Goal: Navigation & Orientation: Find specific page/section

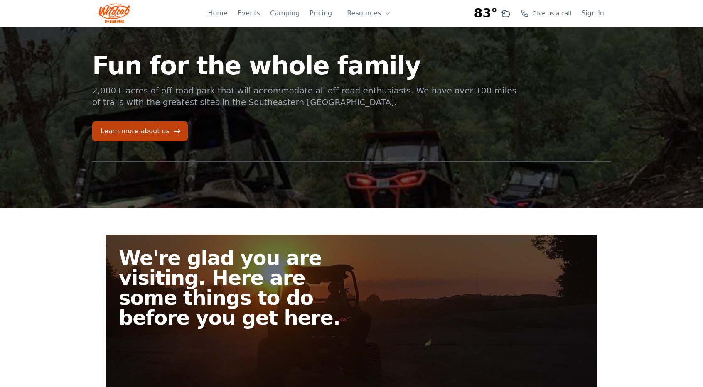
click at [337, 13] on div "Home Events Camping Pricing Resources About FAQ" at bounding box center [302, 13] width 188 height 27
click at [331, 15] on link "Pricing" at bounding box center [321, 13] width 22 height 10
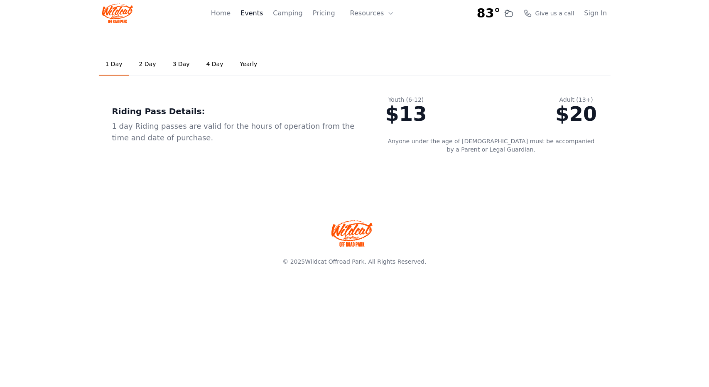
click at [259, 11] on link "Events" at bounding box center [252, 13] width 22 height 10
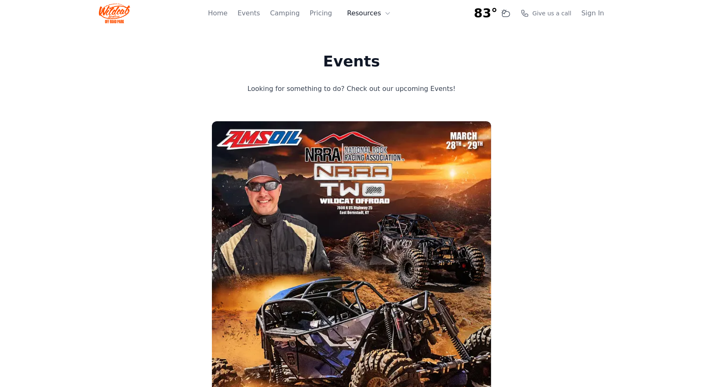
click at [387, 13] on icon at bounding box center [387, 13] width 7 height 7
click at [377, 46] on link "FAQ" at bounding box center [382, 49] width 80 height 15
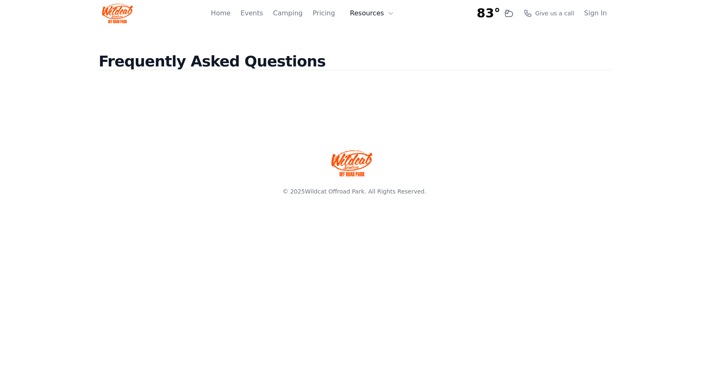
click at [374, 15] on button "Resources" at bounding box center [372, 13] width 54 height 17
click at [387, 32] on link "About" at bounding box center [385, 34] width 80 height 15
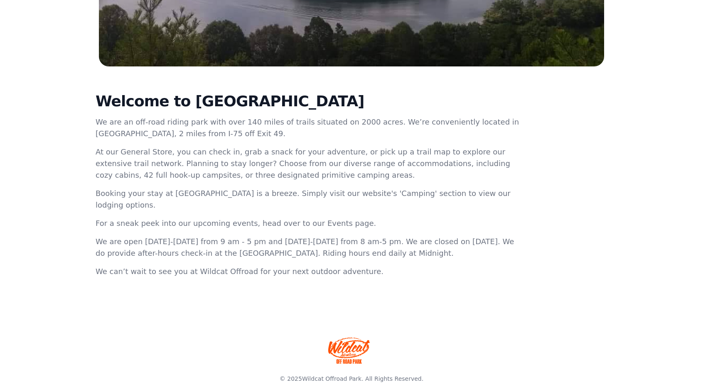
scroll to position [230, 0]
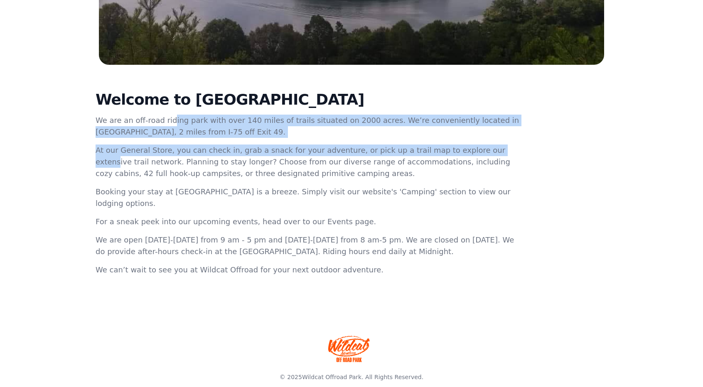
drag, startPoint x: 138, startPoint y: 120, endPoint x: 424, endPoint y: 141, distance: 286.3
click at [424, 141] on div "Welcome to [GEOGRAPHIC_DATA] We are an off-road riding park with over 140 miles…" at bounding box center [309, 183] width 426 height 185
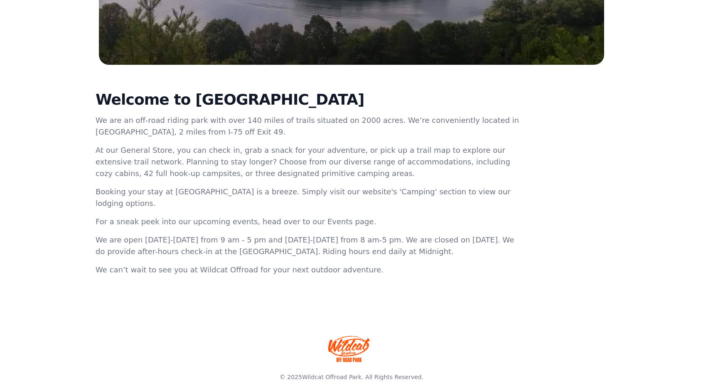
click at [108, 172] on p "At our General Store, you can check in, grab a snack for your adventure, or pic…" at bounding box center [309, 162] width 426 height 35
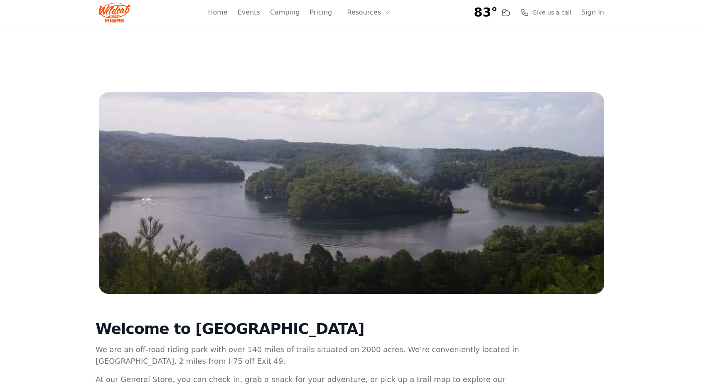
scroll to position [0, 0]
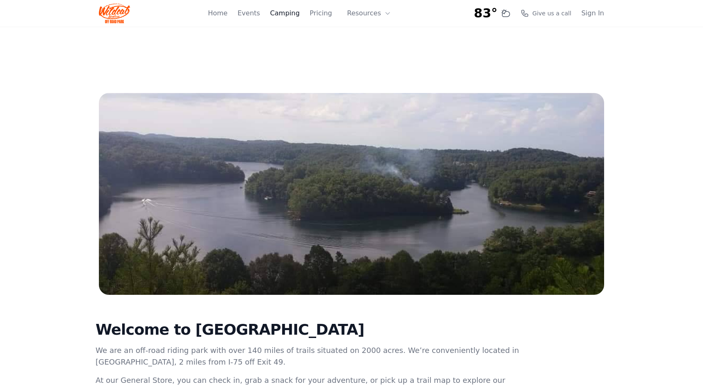
click at [292, 12] on link "Camping" at bounding box center [285, 13] width 30 height 10
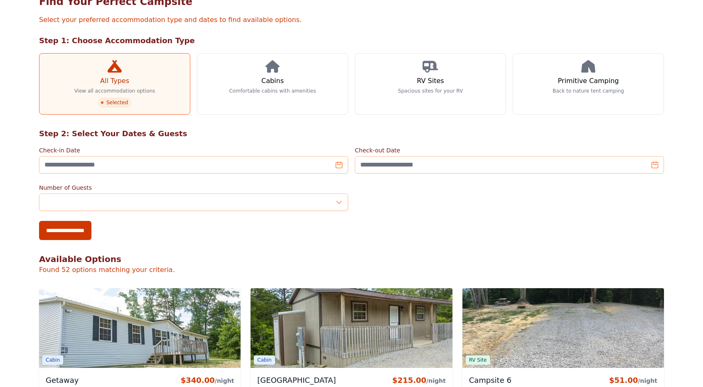
scroll to position [42, 0]
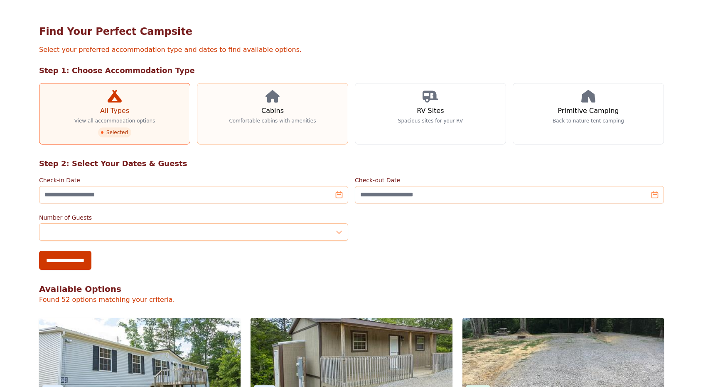
click at [288, 109] on link "Cabins Comfortable cabins with amenities" at bounding box center [272, 114] width 151 height 62
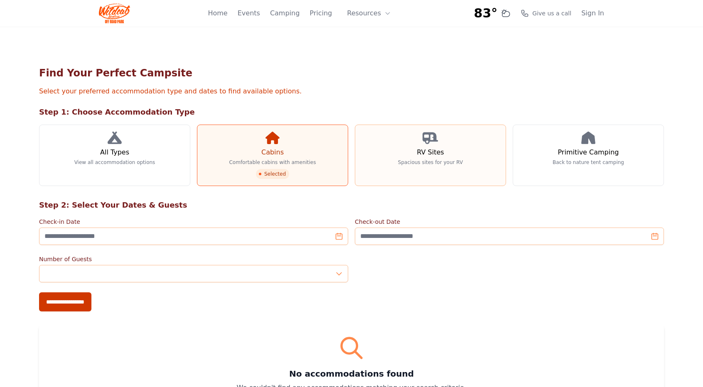
click at [436, 163] on p "Spacious sites for your RV" at bounding box center [430, 162] width 65 height 7
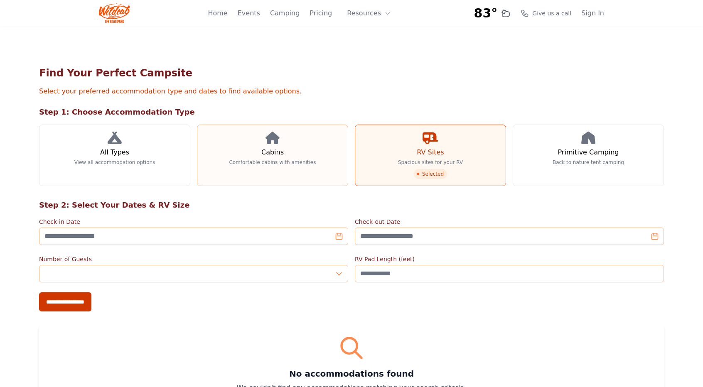
click at [321, 169] on link "Cabins Comfortable cabins with amenities" at bounding box center [272, 156] width 151 height 62
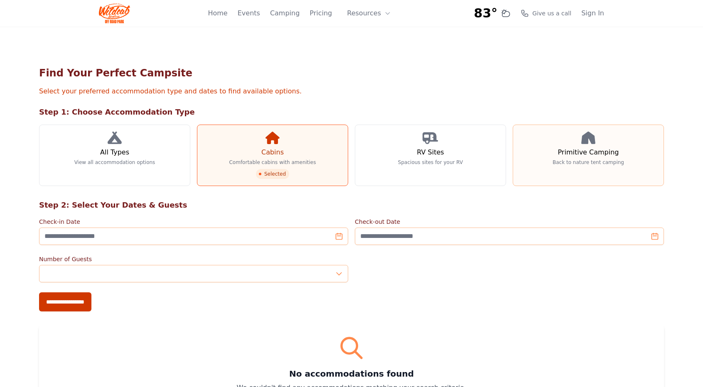
click at [576, 157] on h3 "Primitive Camping" at bounding box center [588, 153] width 61 height 10
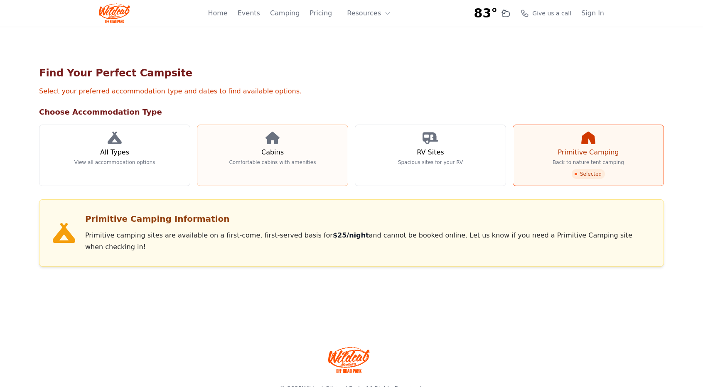
click at [282, 173] on link "Cabins Comfortable cabins with amenities" at bounding box center [272, 156] width 151 height 62
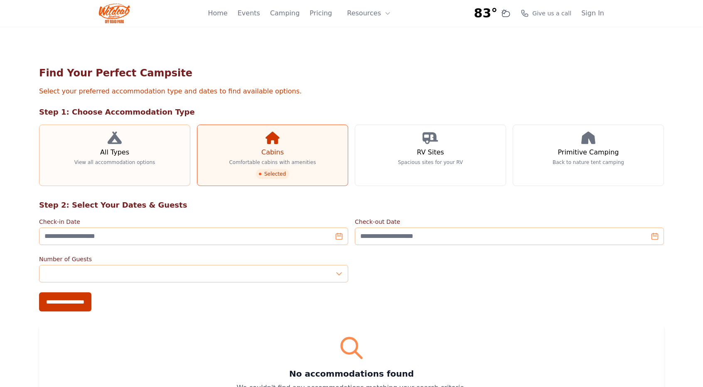
click at [133, 174] on link "All Types View all accommodation options" at bounding box center [114, 156] width 151 height 62
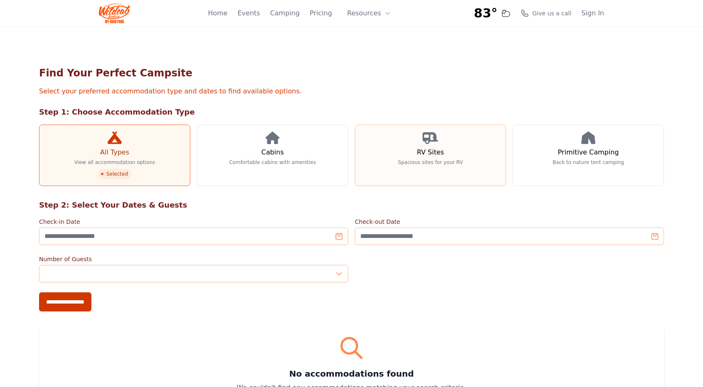
click at [480, 125] on link "RV Sites Spacious sites for your RV" at bounding box center [430, 156] width 151 height 62
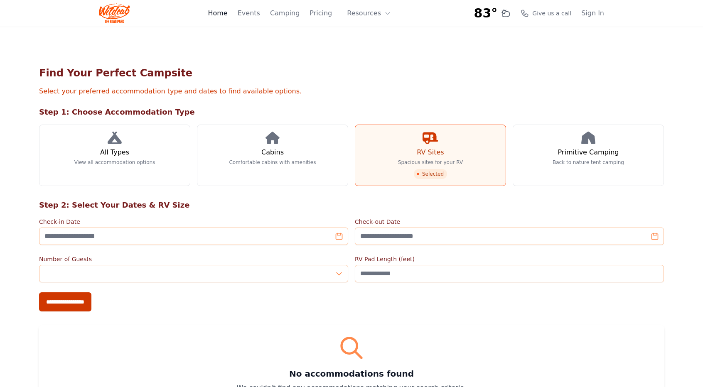
click at [226, 17] on link "Home" at bounding box center [218, 13] width 20 height 10
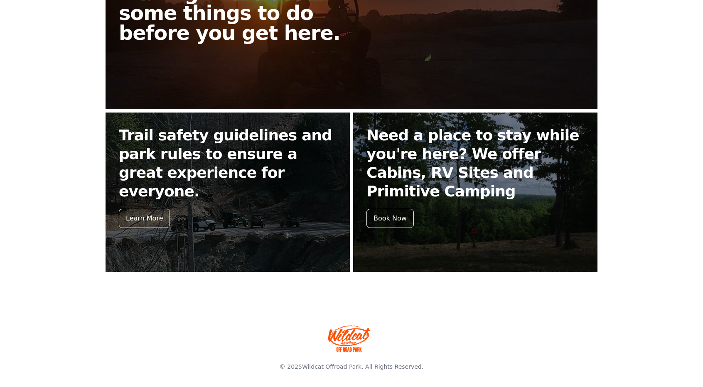
scroll to position [286, 0]
